Goal: Use online tool/utility: Utilize a website feature to perform a specific function

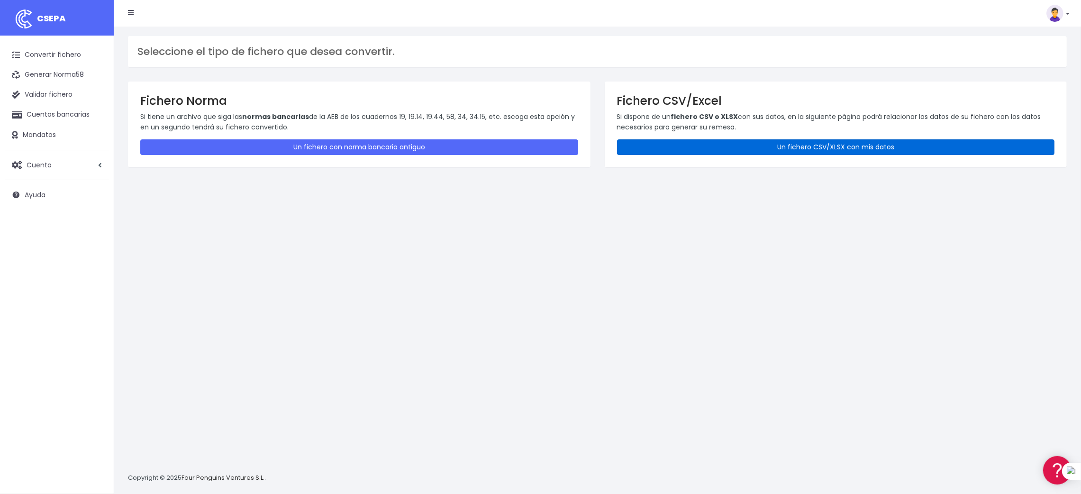
click at [841, 146] on link "Un fichero CSV/XLSX con mis datos" at bounding box center [836, 147] width 438 height 16
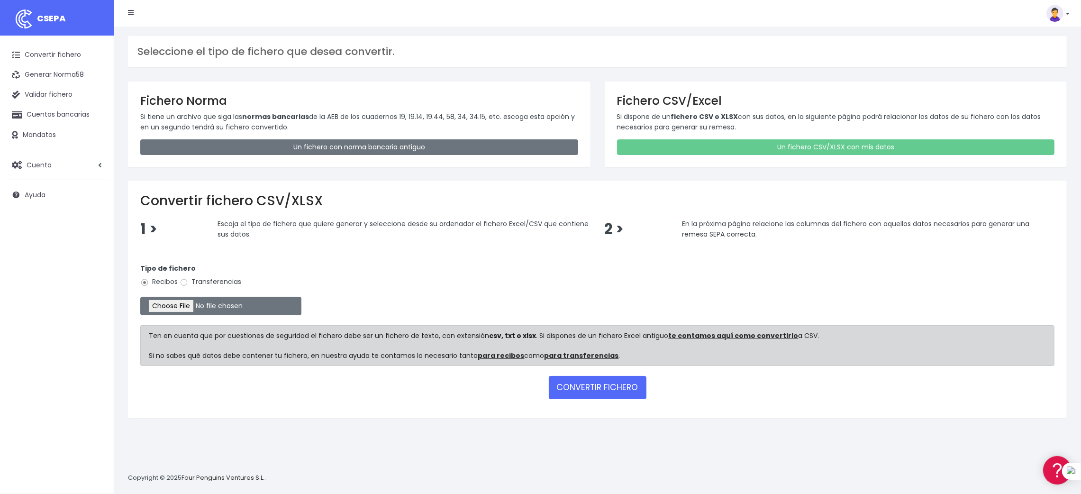
click at [220, 281] on label "Transferencias" at bounding box center [211, 282] width 62 height 10
click at [188, 281] on input "Transferencias" at bounding box center [184, 282] width 9 height 9
radio input "true"
click at [177, 305] on input "file" at bounding box center [220, 306] width 161 height 18
type input "C:\fakepath\SEPA PLANTILLA PROVEEDORES.xlsx"
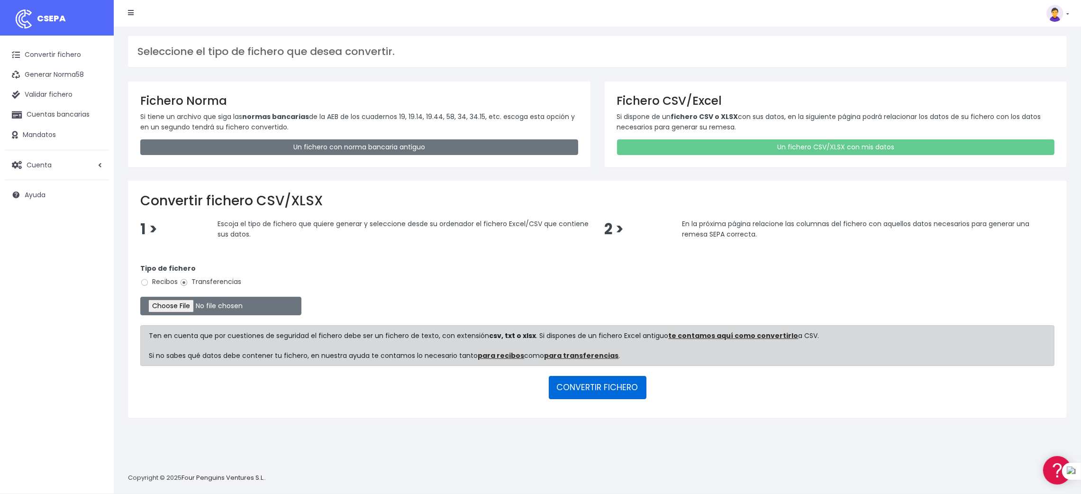
click at [596, 384] on button "CONVERTIR FICHERO" at bounding box center [598, 387] width 98 height 23
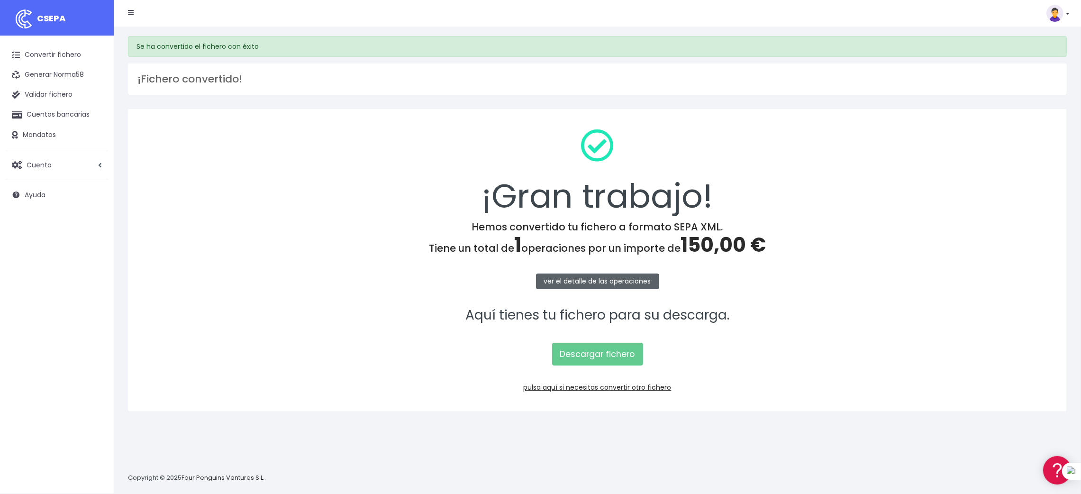
click at [584, 278] on link "ver el detalle de las operaciones" at bounding box center [597, 282] width 123 height 16
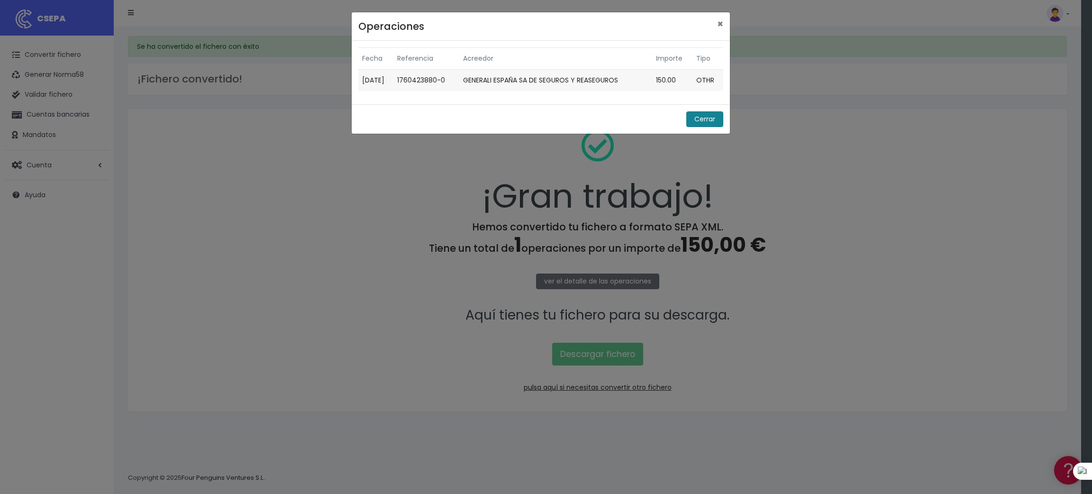
click at [703, 118] on button "Cerrar" at bounding box center [704, 119] width 37 height 16
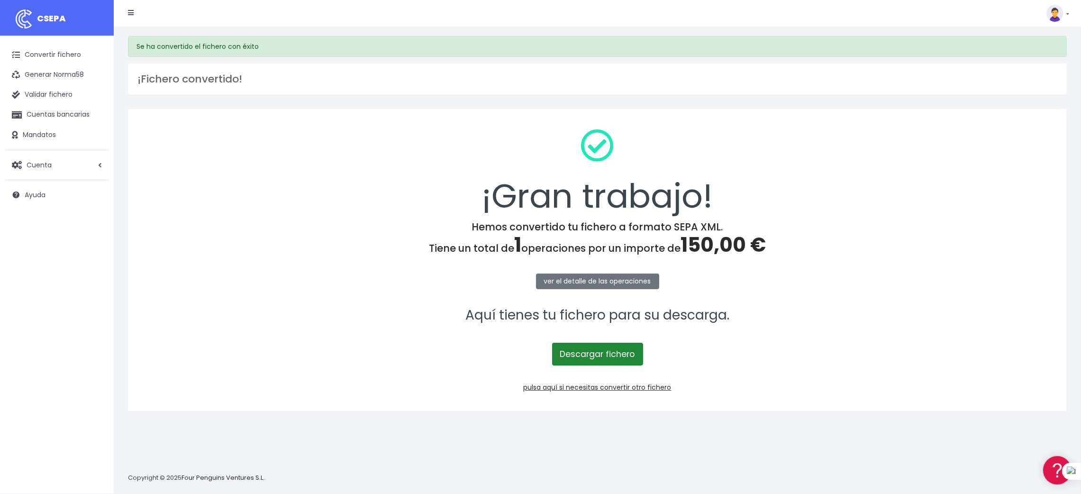
click at [598, 357] on link "Descargar fichero" at bounding box center [597, 354] width 91 height 23
